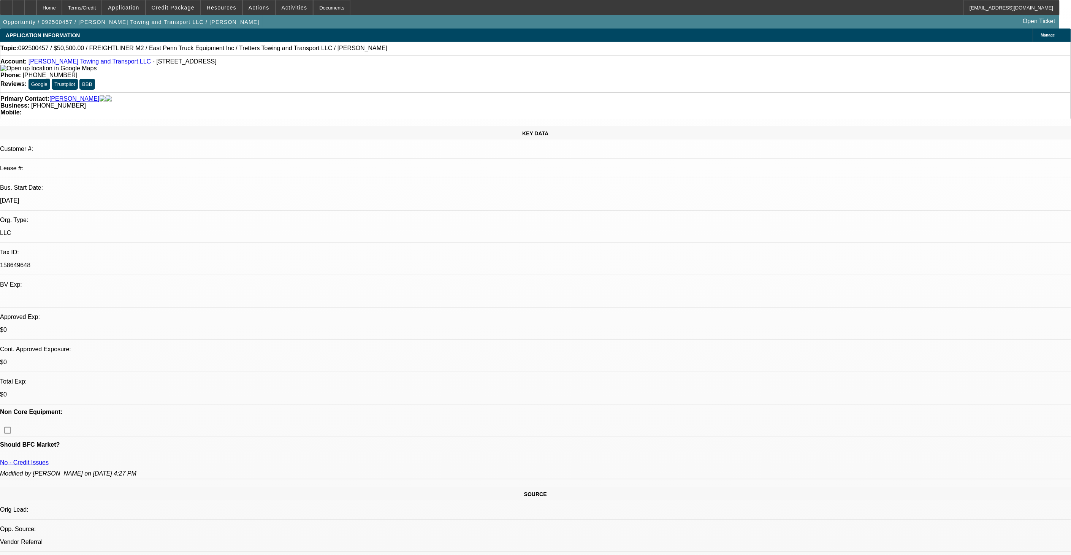
select select "0"
select select "2"
select select "0"
select select "2"
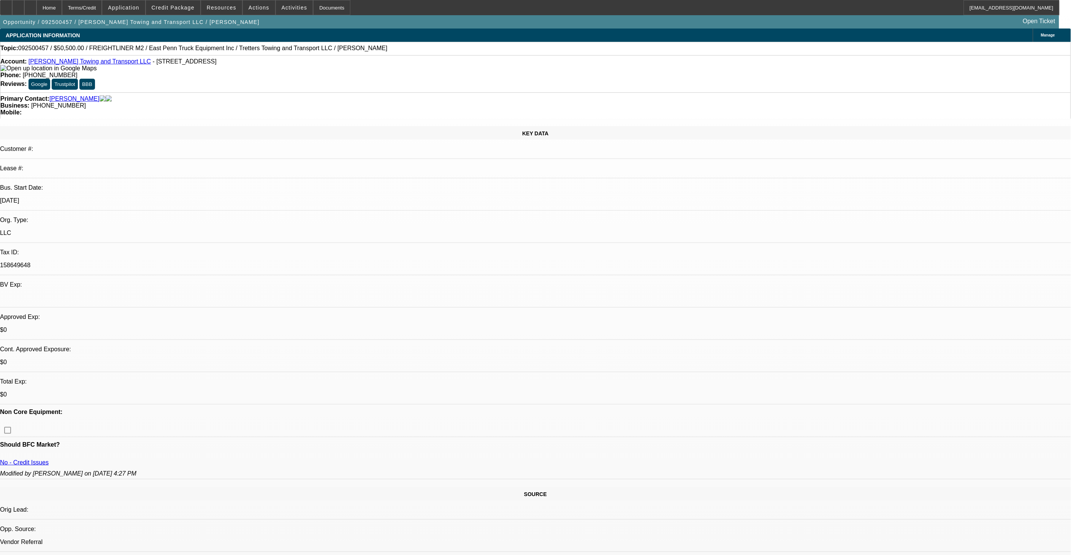
select select "0"
select select "2"
select select "0"
select select "0.1"
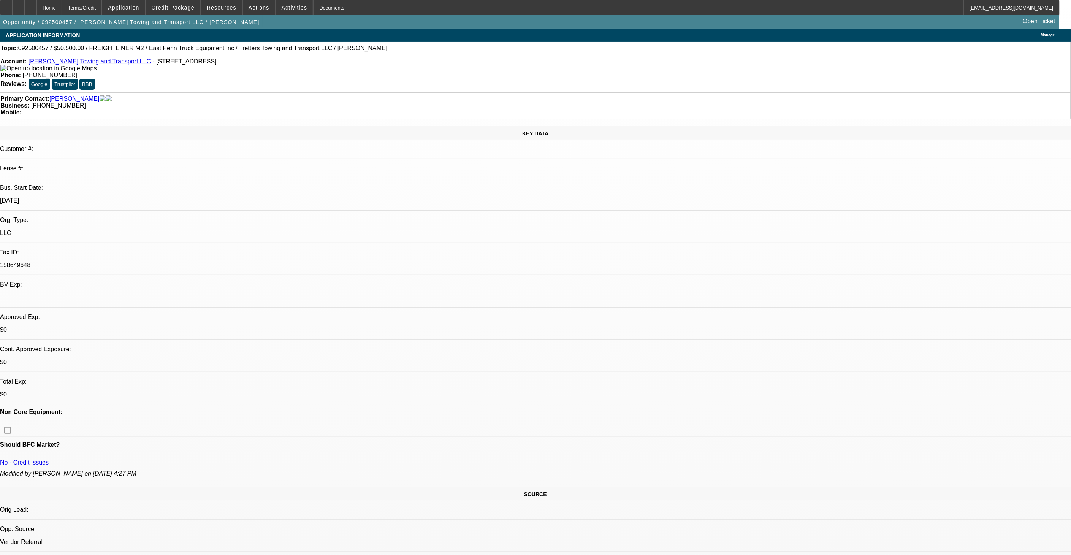
select select "2"
select select "0"
select select "1"
select select "2"
select select "6"
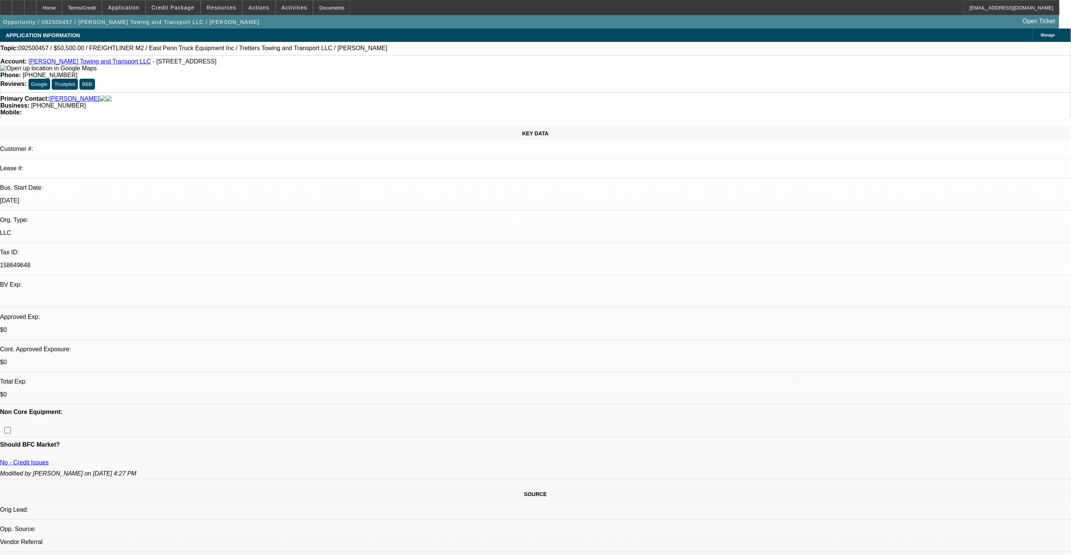
select select "1"
select select "2"
select select "6"
select select "1"
select select "2"
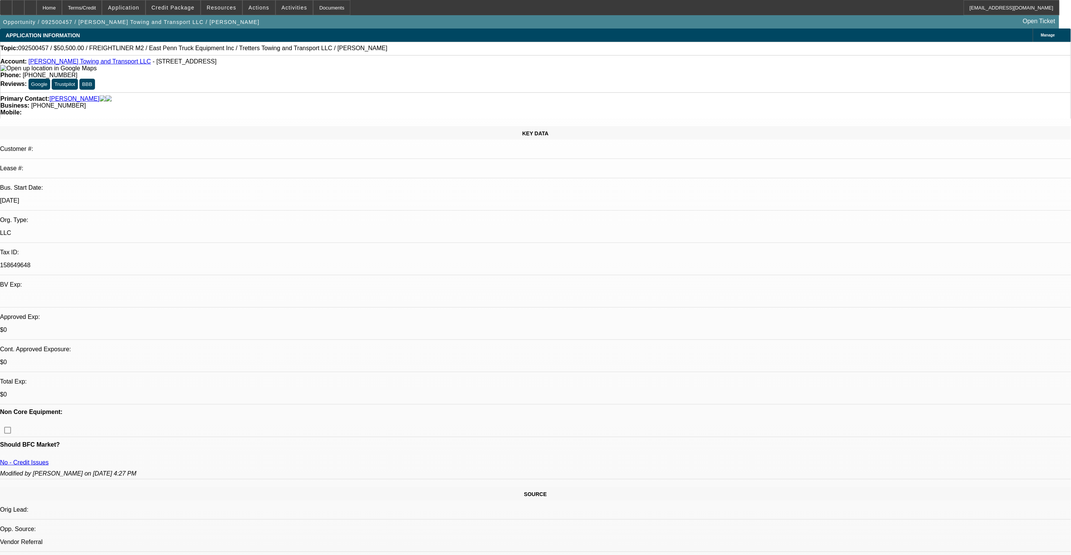
select select "6"
select select "1"
select select "2"
select select "6"
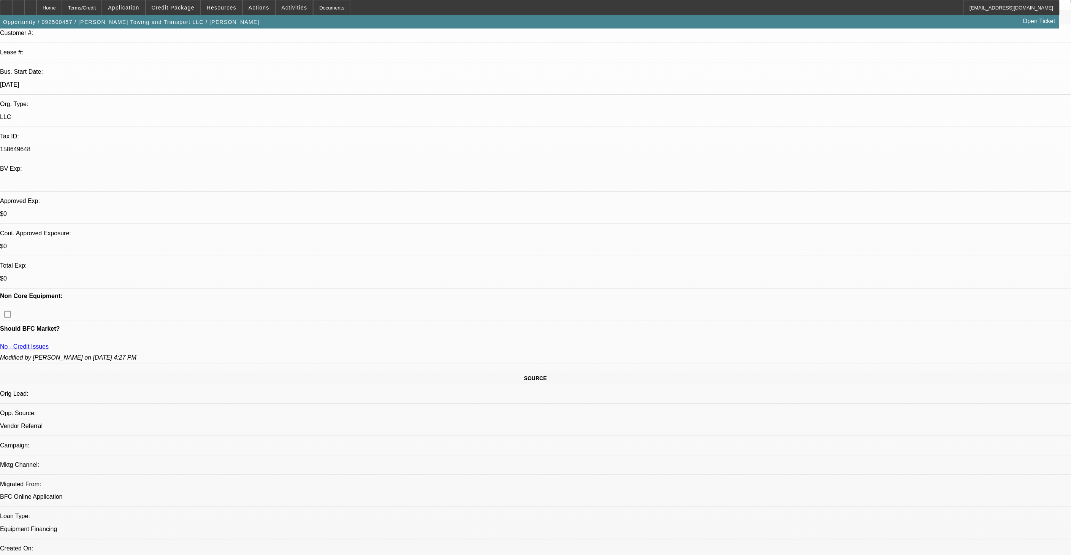
scroll to position [31, 0]
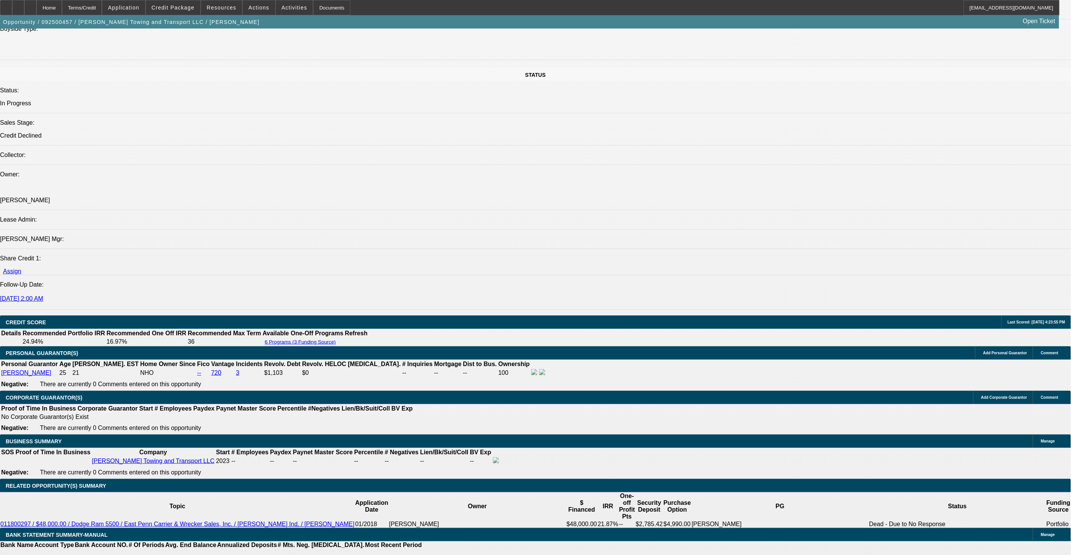
scroll to position [876, 0]
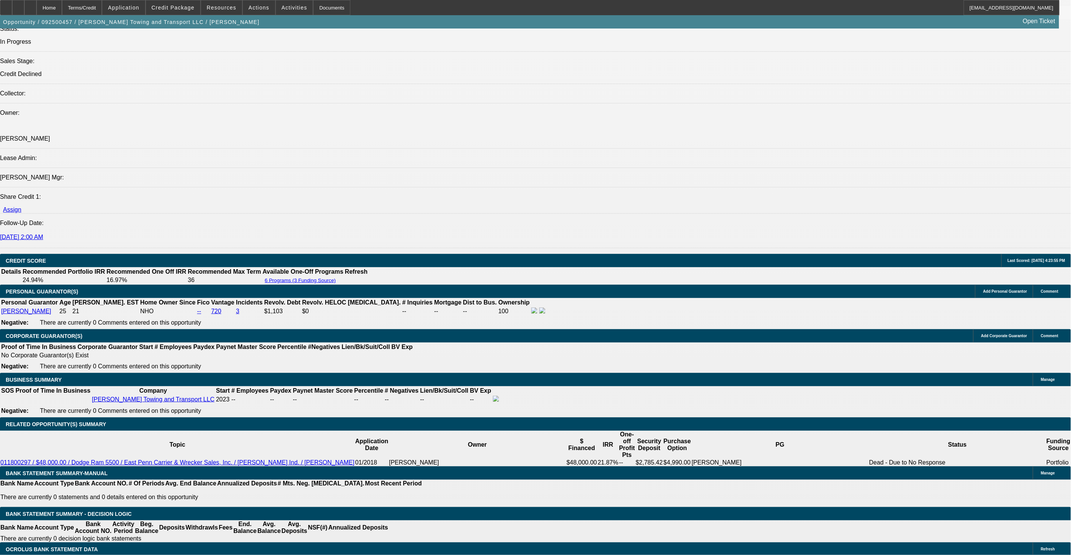
drag, startPoint x: 654, startPoint y: 315, endPoint x: 649, endPoint y: 315, distance: 4.6
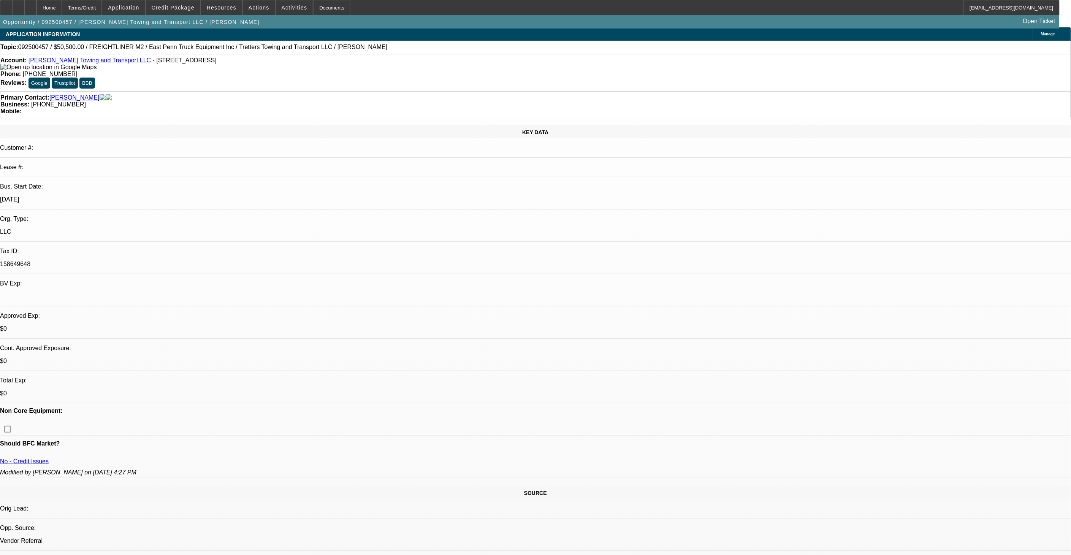
scroll to position [0, 0]
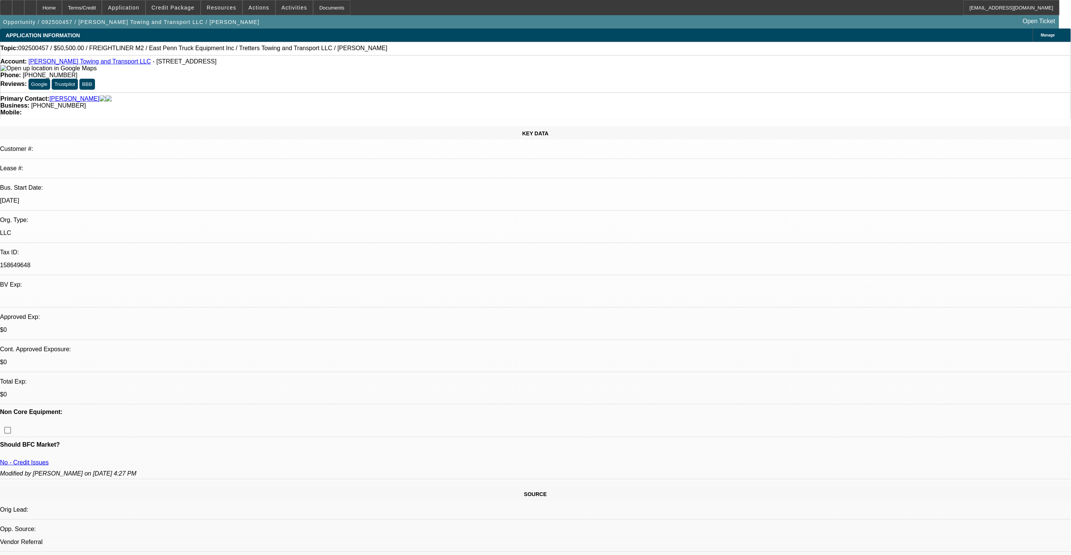
click at [184, 18] on div "Opportunity / 092500457 / [PERSON_NAME] Towing and Transport LLC / [PERSON_NAME…" at bounding box center [529, 21] width 1059 height 13
click at [184, 11] on span at bounding box center [173, 7] width 54 height 18
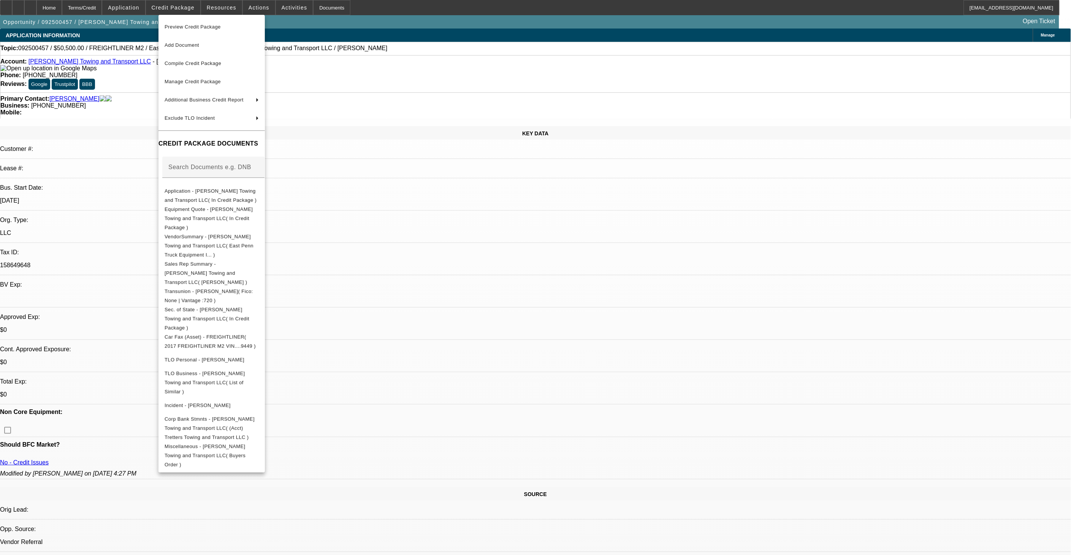
click at [556, 340] on div at bounding box center [535, 277] width 1071 height 555
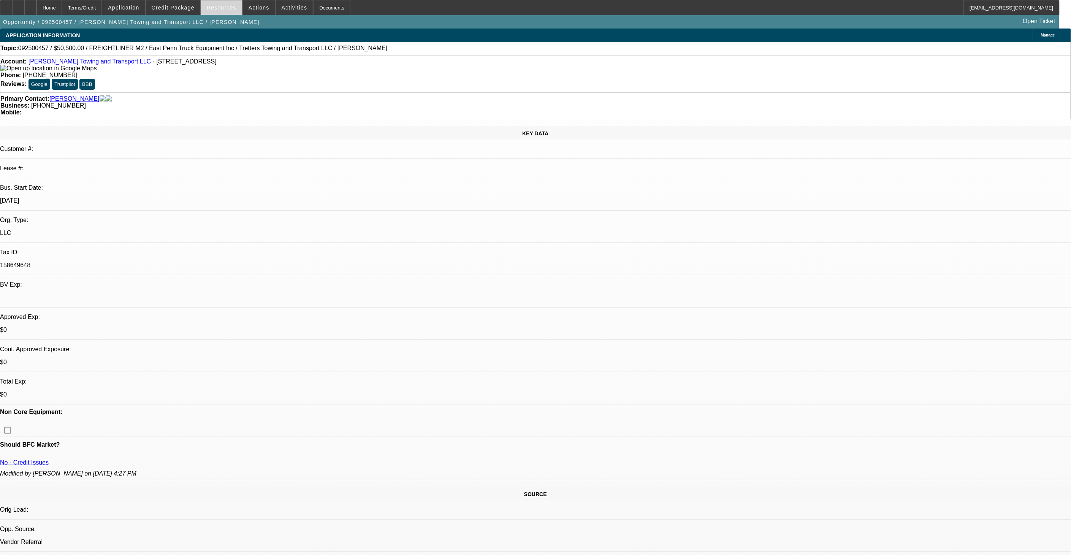
click at [216, 8] on span "Resources" at bounding box center [222, 8] width 30 height 6
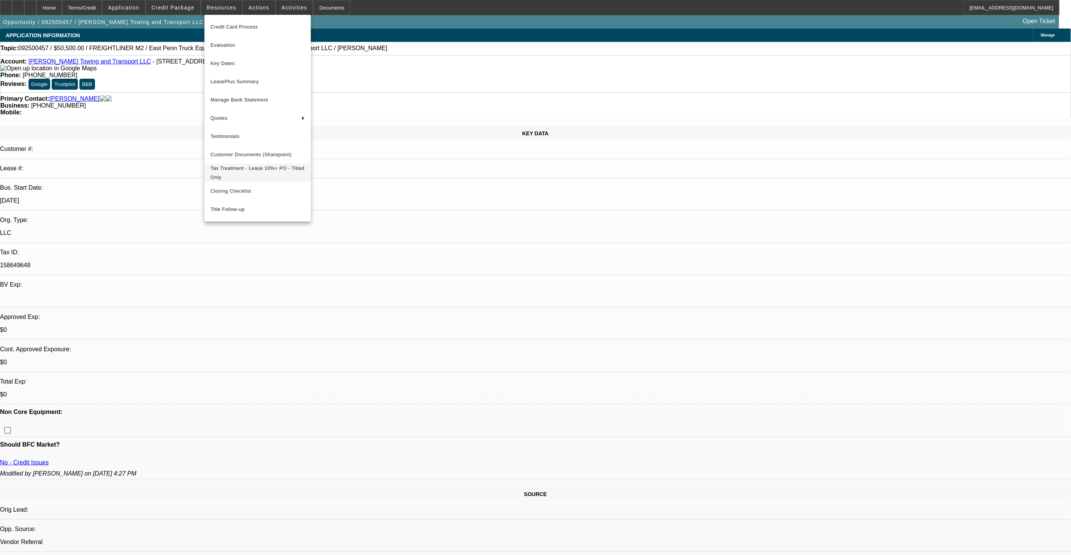
click at [256, 171] on span "Tax Treatment - Lease 10%+ PO - Titled Only" at bounding box center [258, 173] width 94 height 18
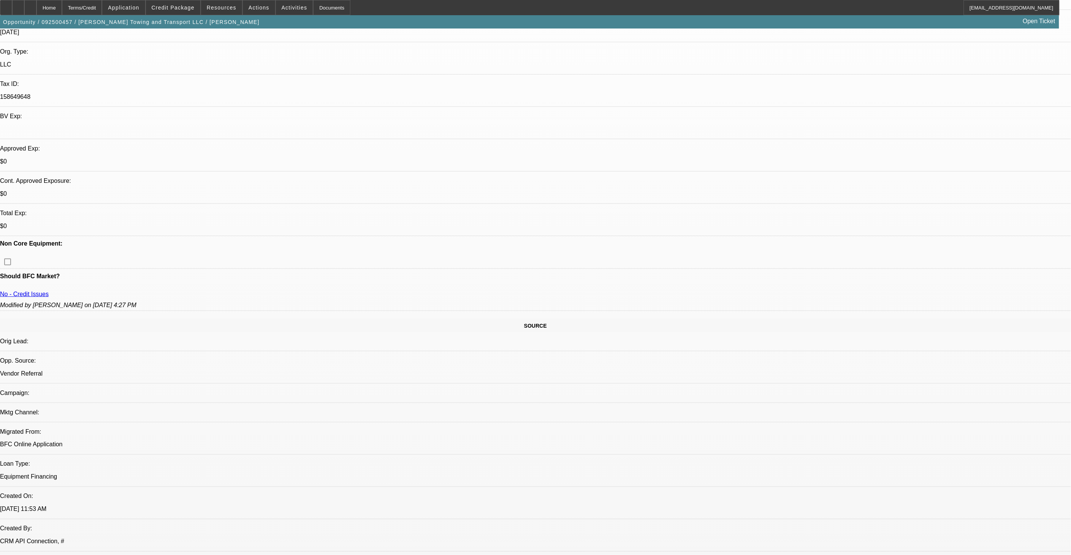
scroll to position [200, 0]
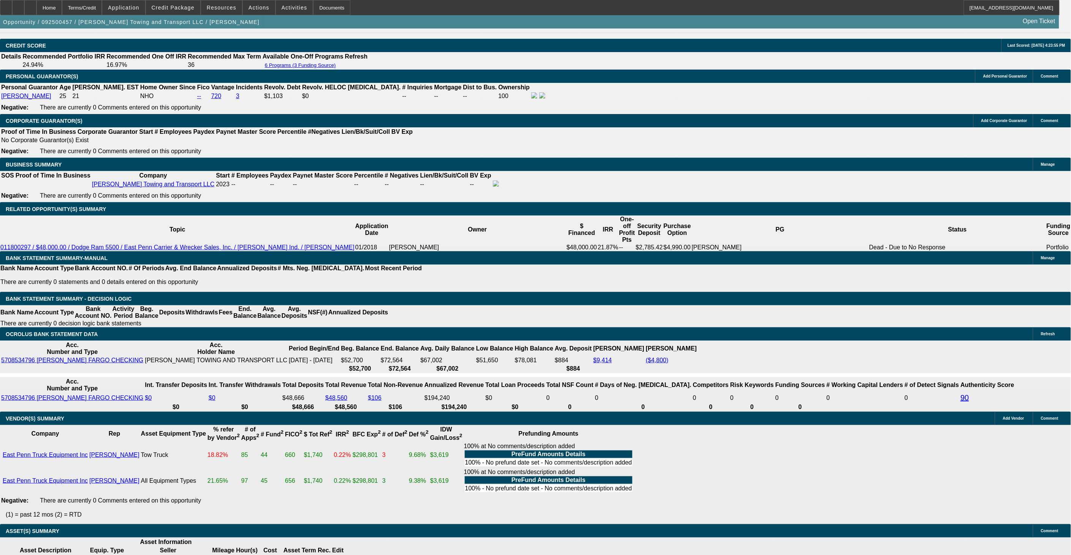
scroll to position [1129, 0]
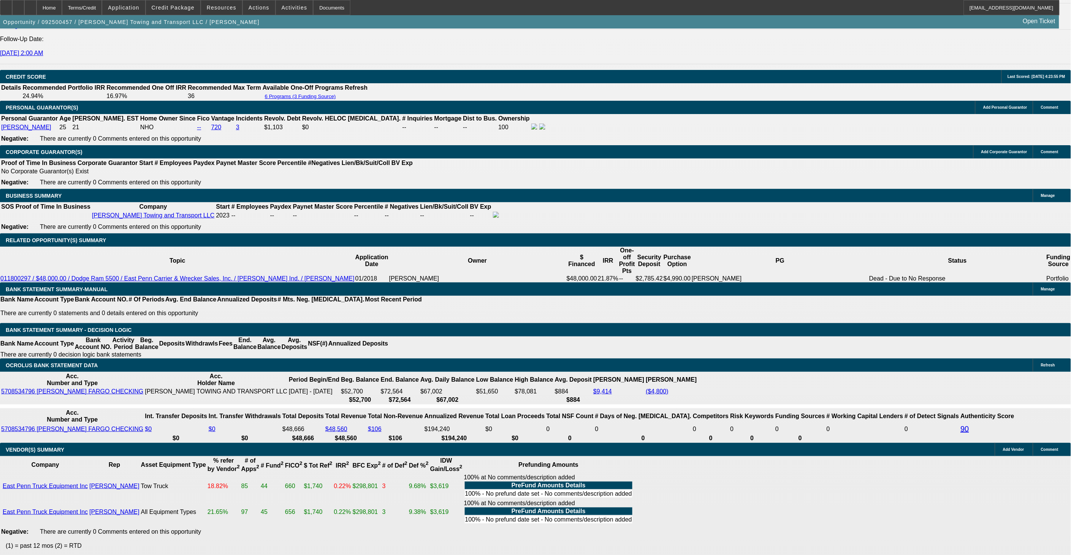
scroll to position [1044, 0]
